Goal: Task Accomplishment & Management: Manage account settings

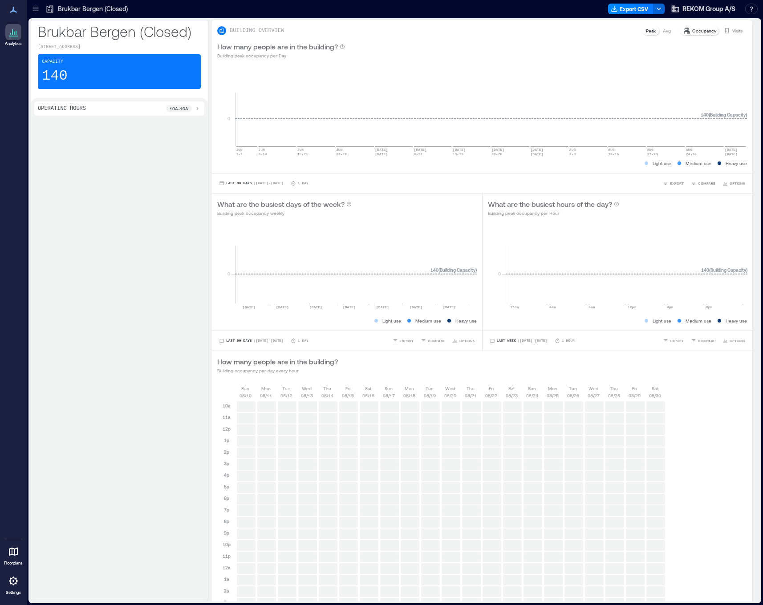
click at [16, 584] on icon at bounding box center [13, 581] width 9 height 9
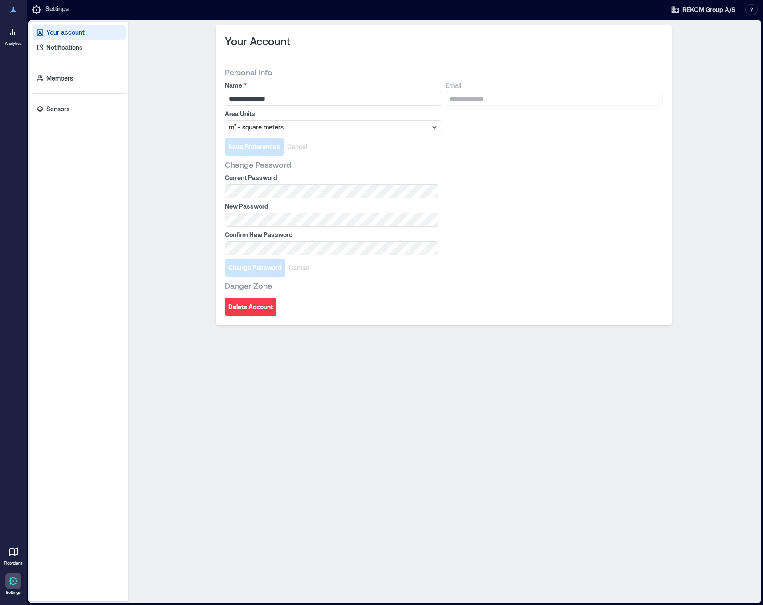
click at [62, 118] on div "Your account Notifications Members Sensors" at bounding box center [79, 312] width 98 height 580
click at [62, 101] on div "Your account Notifications Members Sensors" at bounding box center [79, 312] width 98 height 580
click at [72, 108] on link "Sensors" at bounding box center [79, 109] width 93 height 14
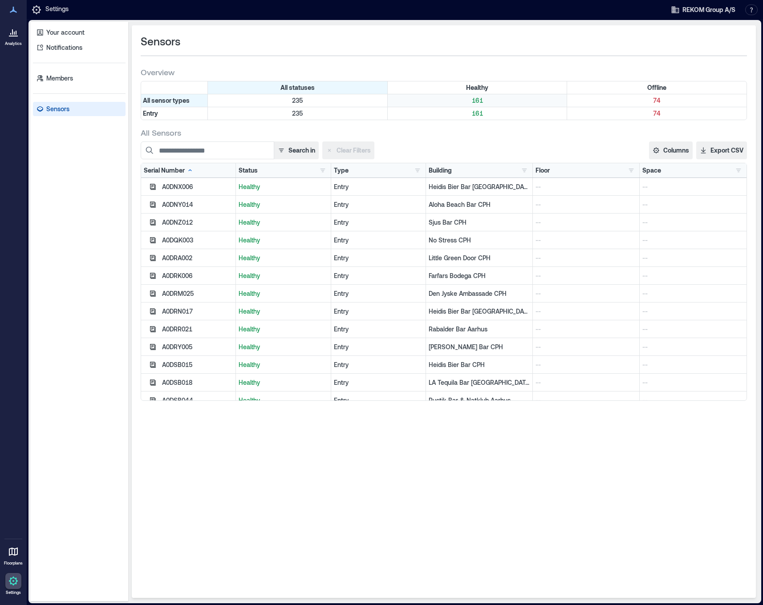
click at [565, 98] on p "161" at bounding box center [477, 100] width 176 height 9
click at [581, 98] on p "74" at bounding box center [657, 100] width 176 height 9
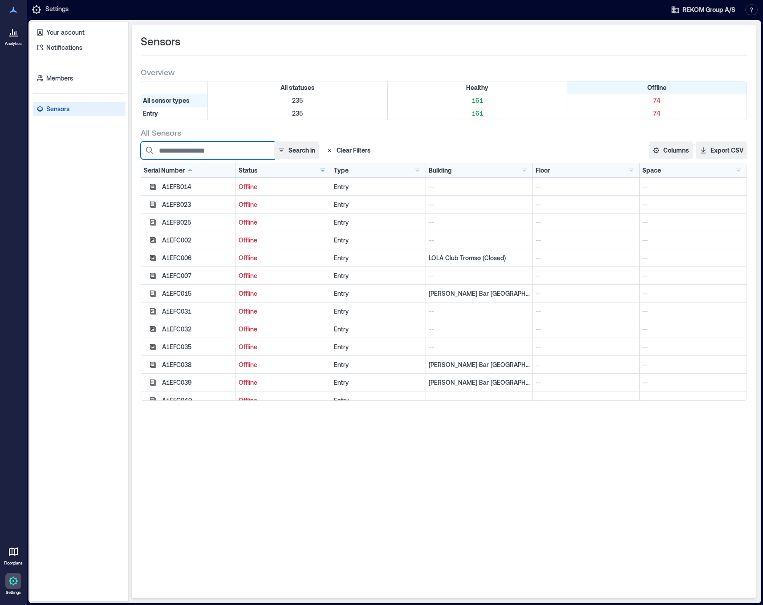
click at [219, 156] on input at bounding box center [207, 150] width 133 height 18
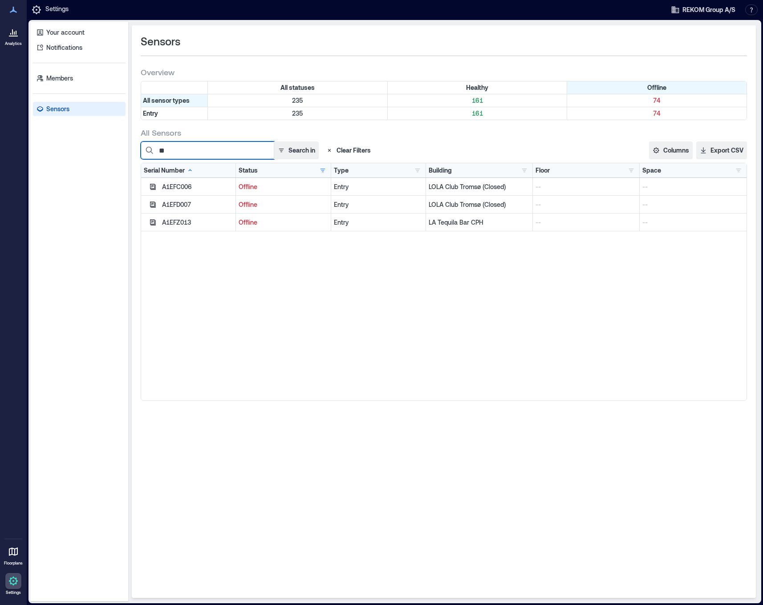
type input "**"
click at [172, 222] on div "A1EFZ013" at bounding box center [197, 222] width 71 height 9
copy div "A1EFZ013"
click at [283, 265] on div "A1EFC006 Offline Entry LOLA Club [GEOGRAPHIC_DATA] (Closed) -- -- A1EFD007 Offl…" at bounding box center [443, 289] width 605 height 222
